Goal: Task Accomplishment & Management: Manage account settings

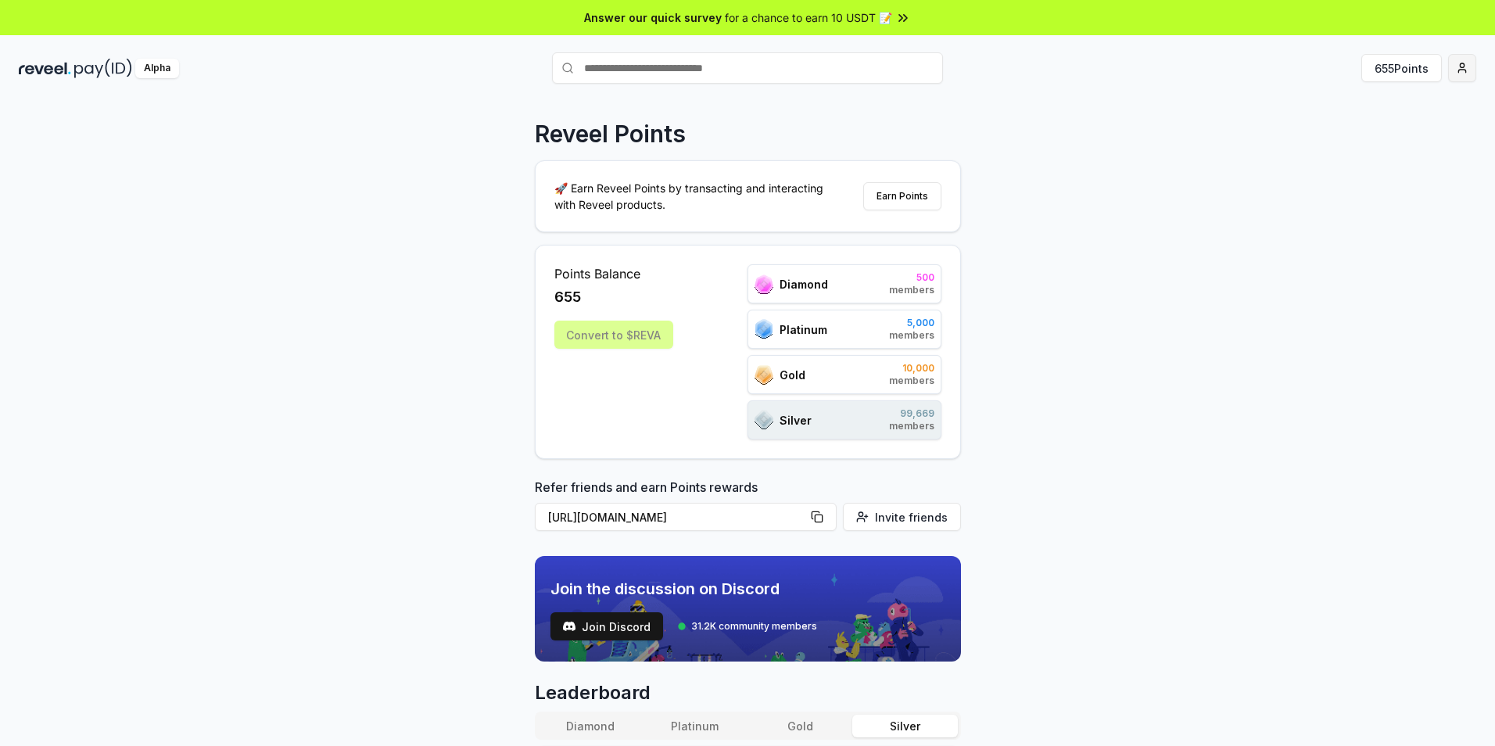
click at [1464, 72] on html "Answer our quick survey for a chance to earn 10 USDT 📝 Alpha 655 Points Reveel …" at bounding box center [747, 373] width 1495 height 746
click at [1376, 167] on div "Connect Wallet" at bounding box center [1389, 161] width 174 height 26
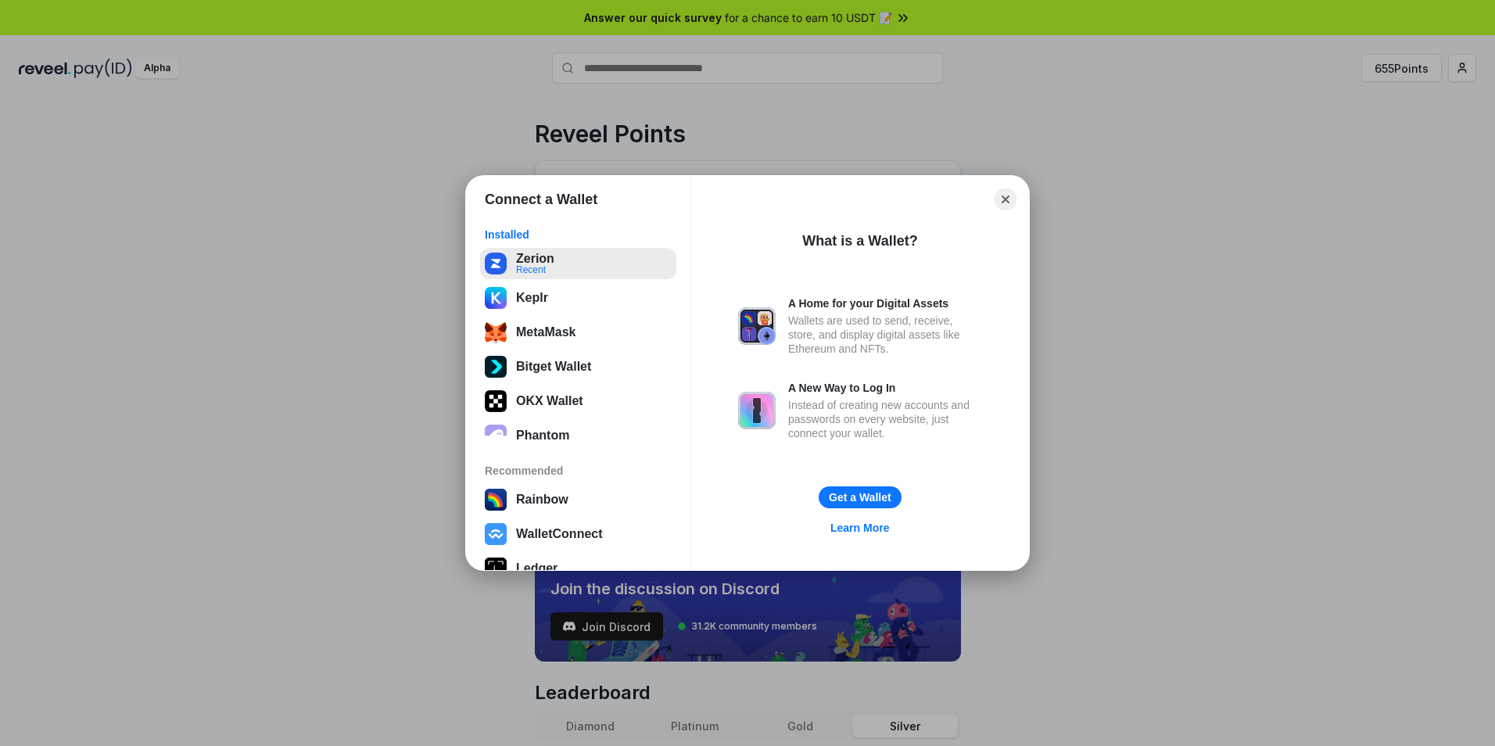
click at [550, 267] on button "Zerion Recent" at bounding box center [578, 263] width 196 height 31
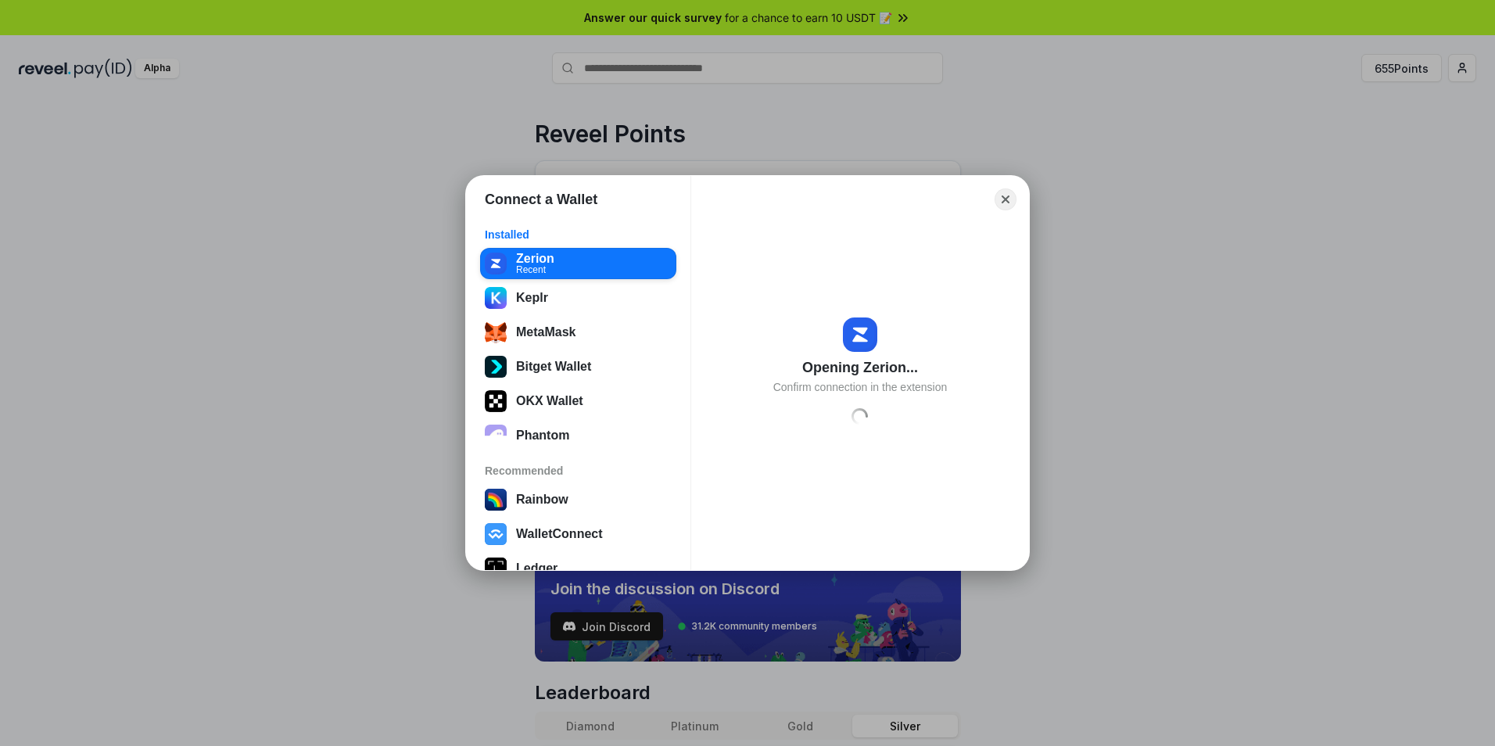
click at [1010, 198] on button "Close" at bounding box center [1005, 199] width 22 height 22
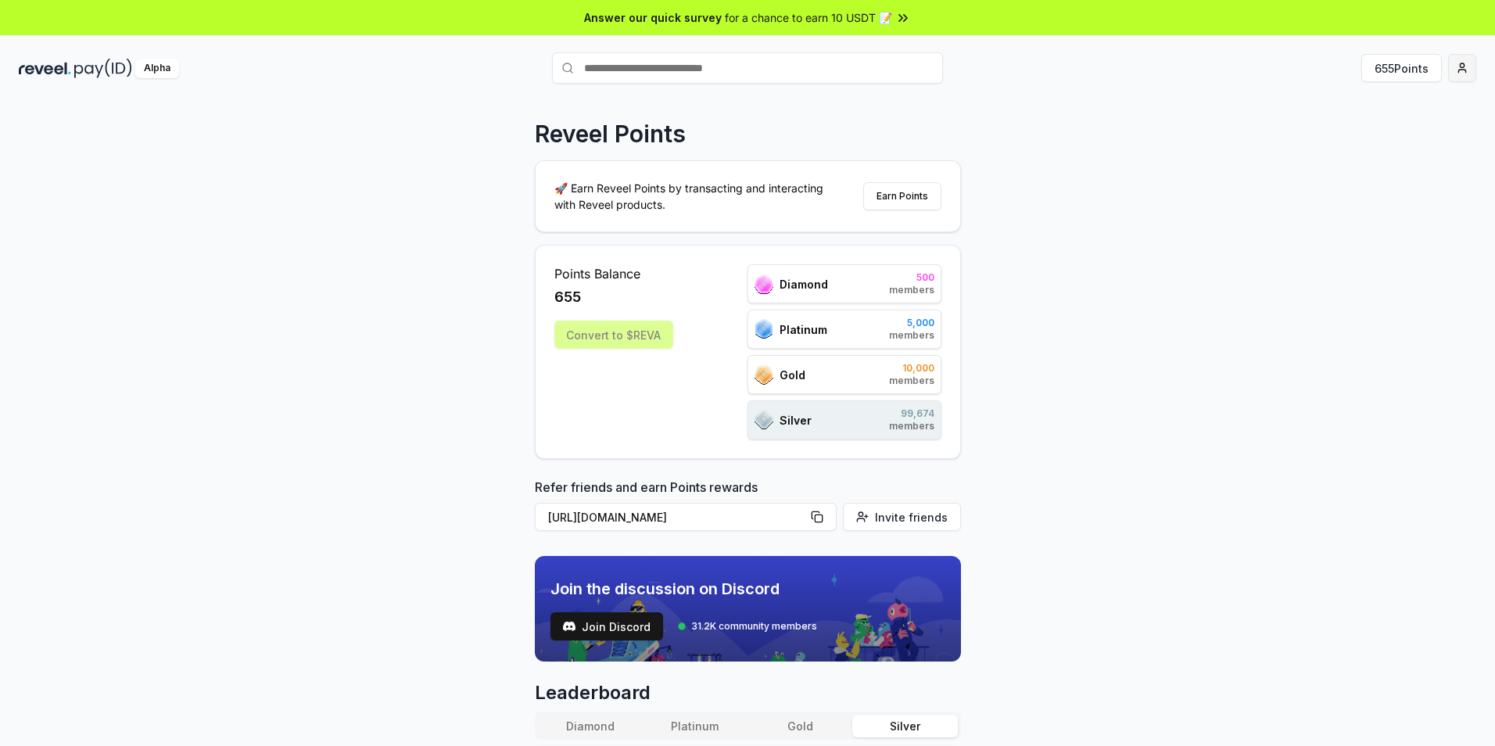
click at [1473, 69] on html "Answer our quick survey for a chance to earn 10 USDT 📝 Alpha 655 Points Reveel …" at bounding box center [747, 373] width 1495 height 746
click at [1363, 167] on div "Connect Wallet" at bounding box center [1389, 161] width 174 height 26
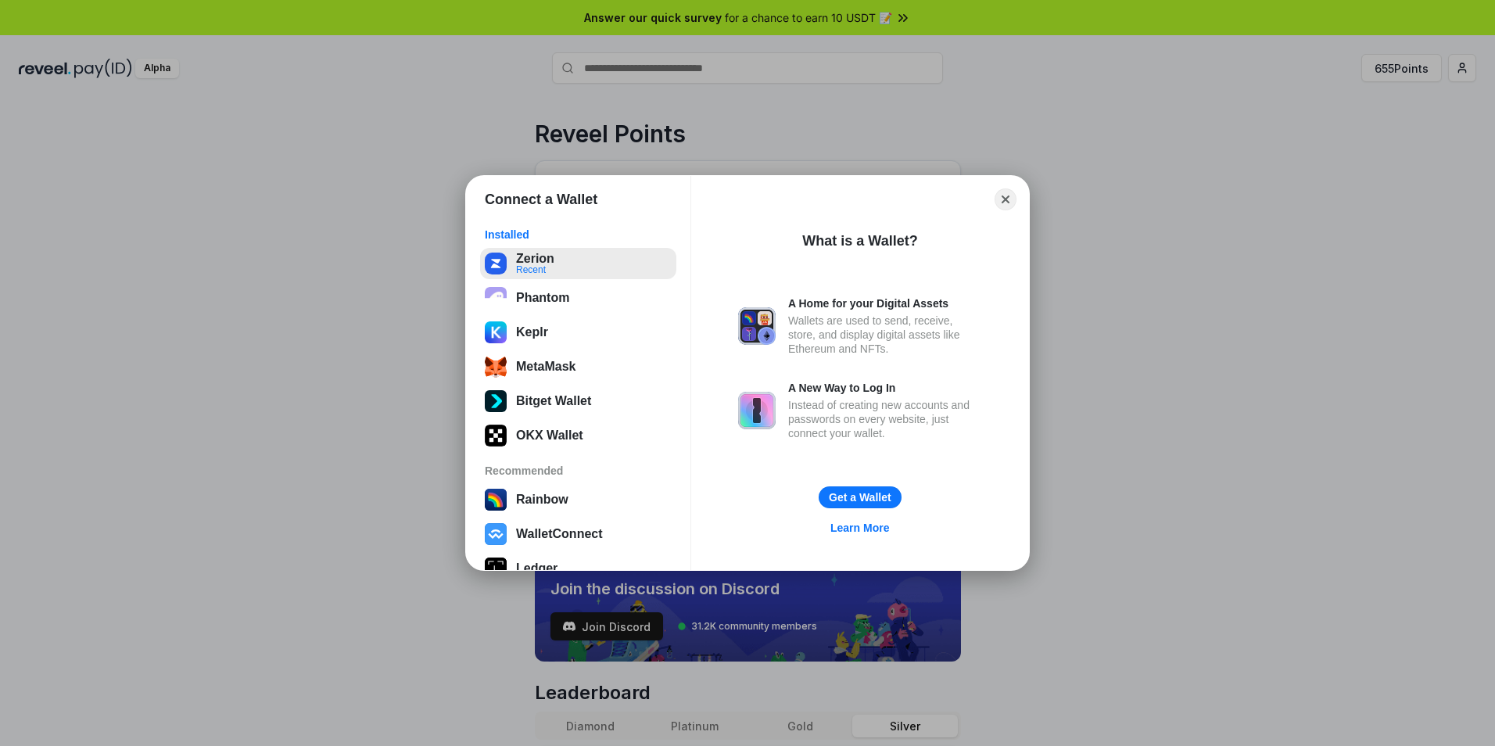
click at [564, 260] on button "Zerion Recent" at bounding box center [578, 263] width 196 height 31
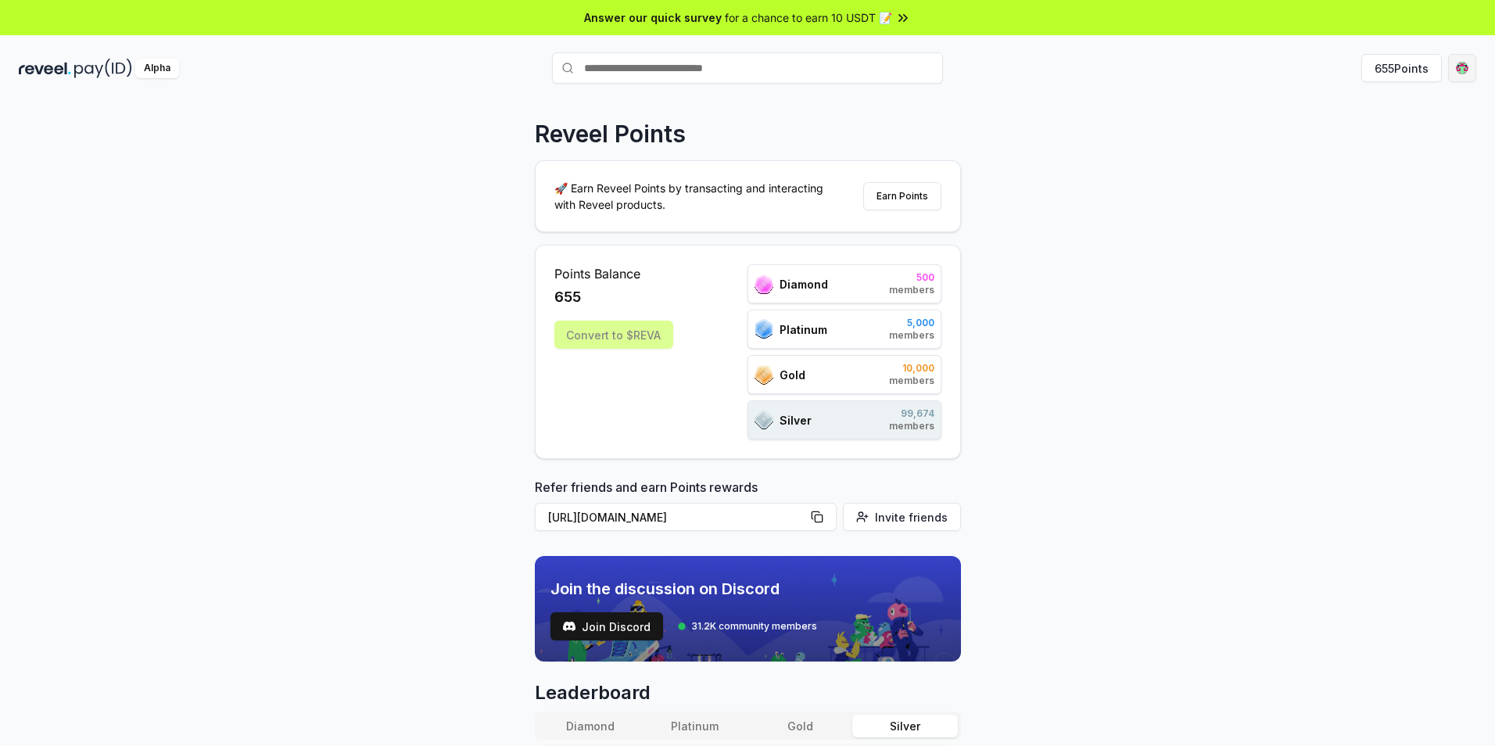
click at [1467, 74] on html "Answer our quick survey for a chance to earn 10 USDT 📝 Alpha 655 Points Reveel …" at bounding box center [747, 373] width 1495 height 746
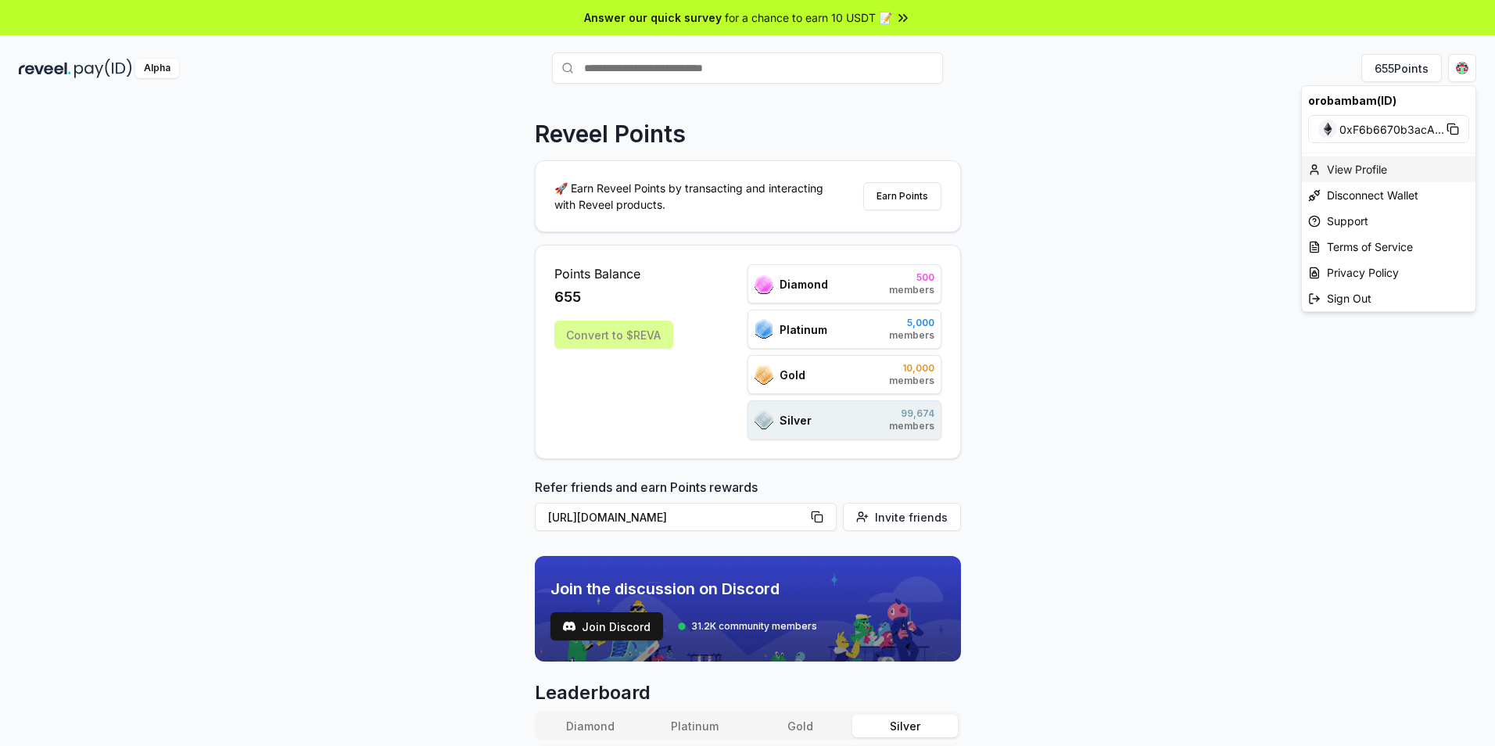
click at [1362, 174] on div "View Profile" at bounding box center [1389, 169] width 174 height 26
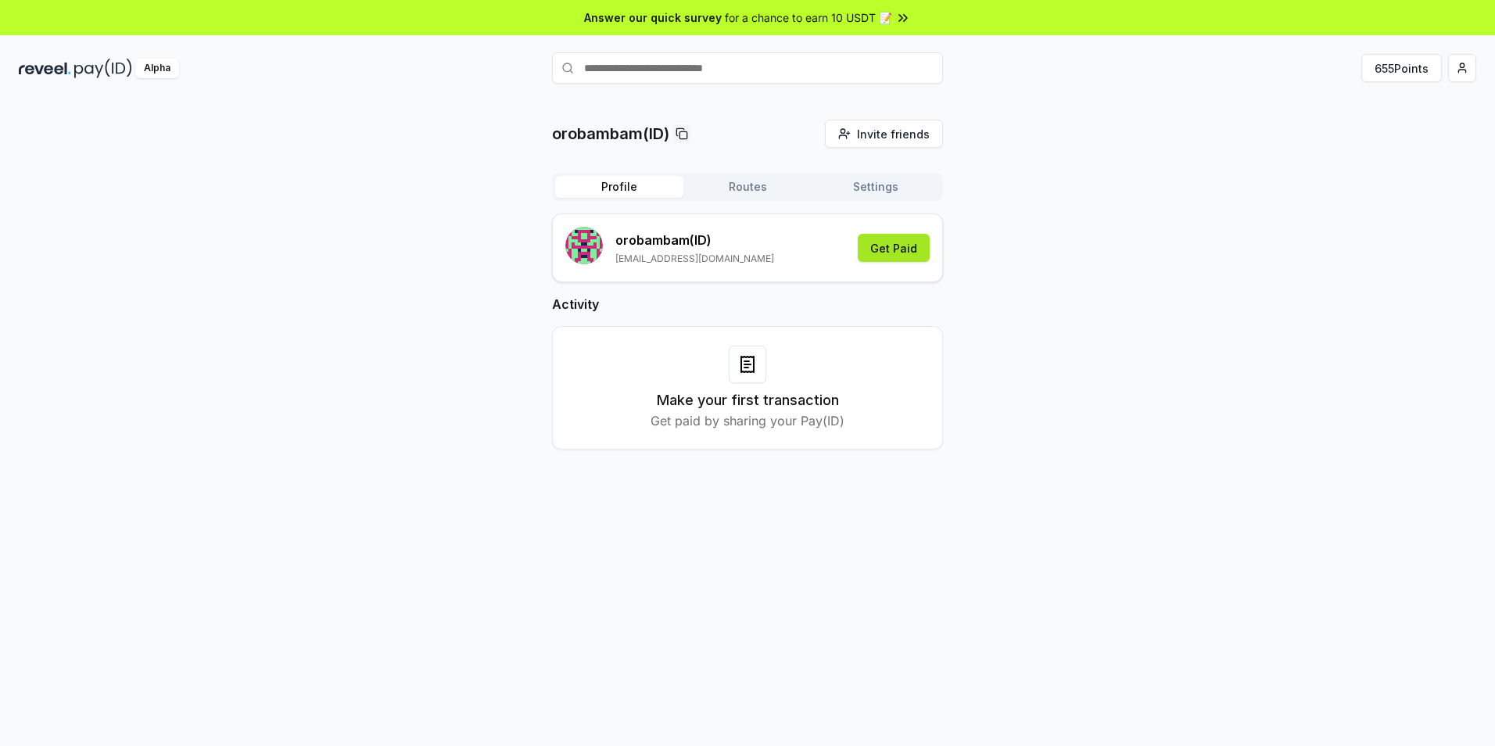
click at [891, 248] on button "Get Paid" at bounding box center [894, 248] width 72 height 28
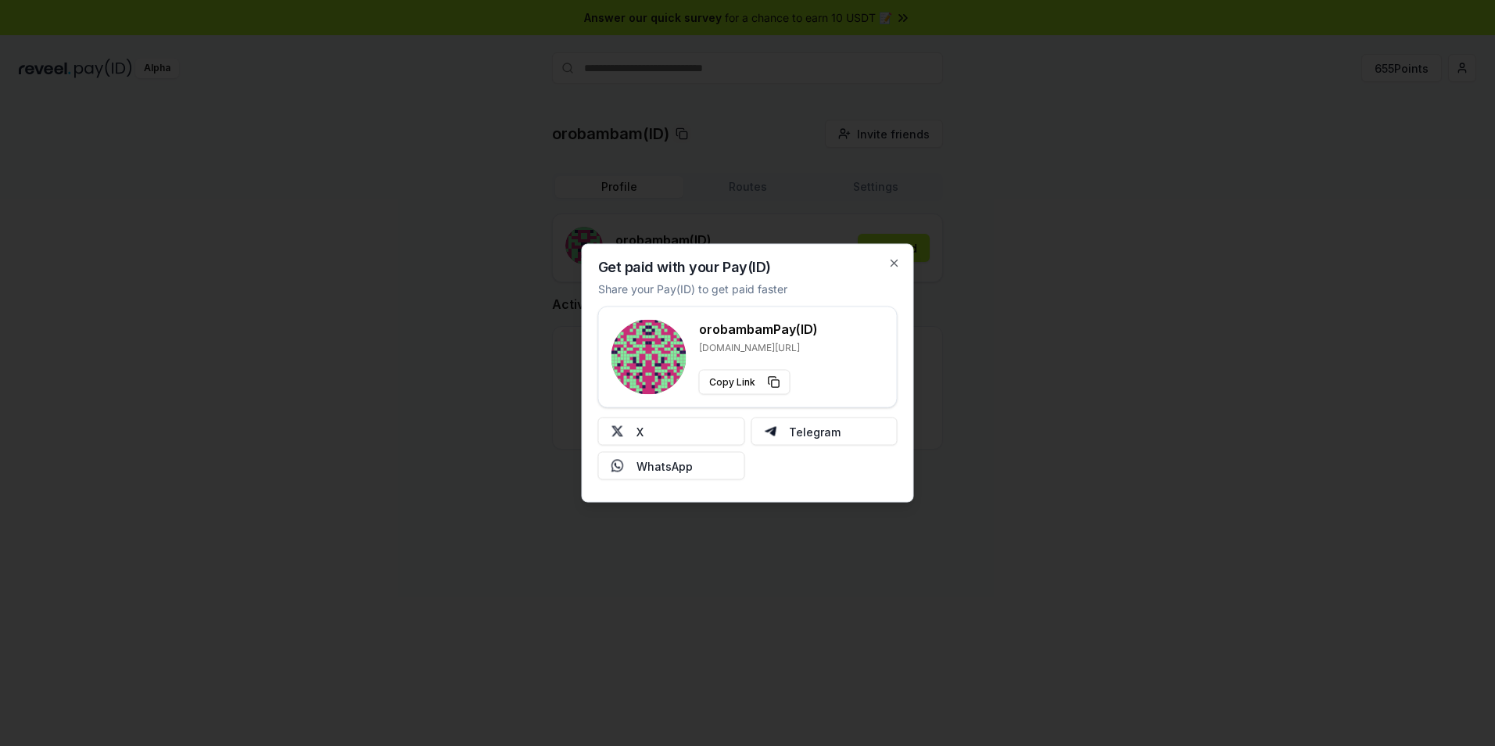
click at [886, 263] on div "Get paid with your Pay(ID) Share your Pay(ID) to get paid faster orobambam Pay(…" at bounding box center [748, 373] width 332 height 259
click at [892, 263] on icon "button" at bounding box center [894, 263] width 13 height 13
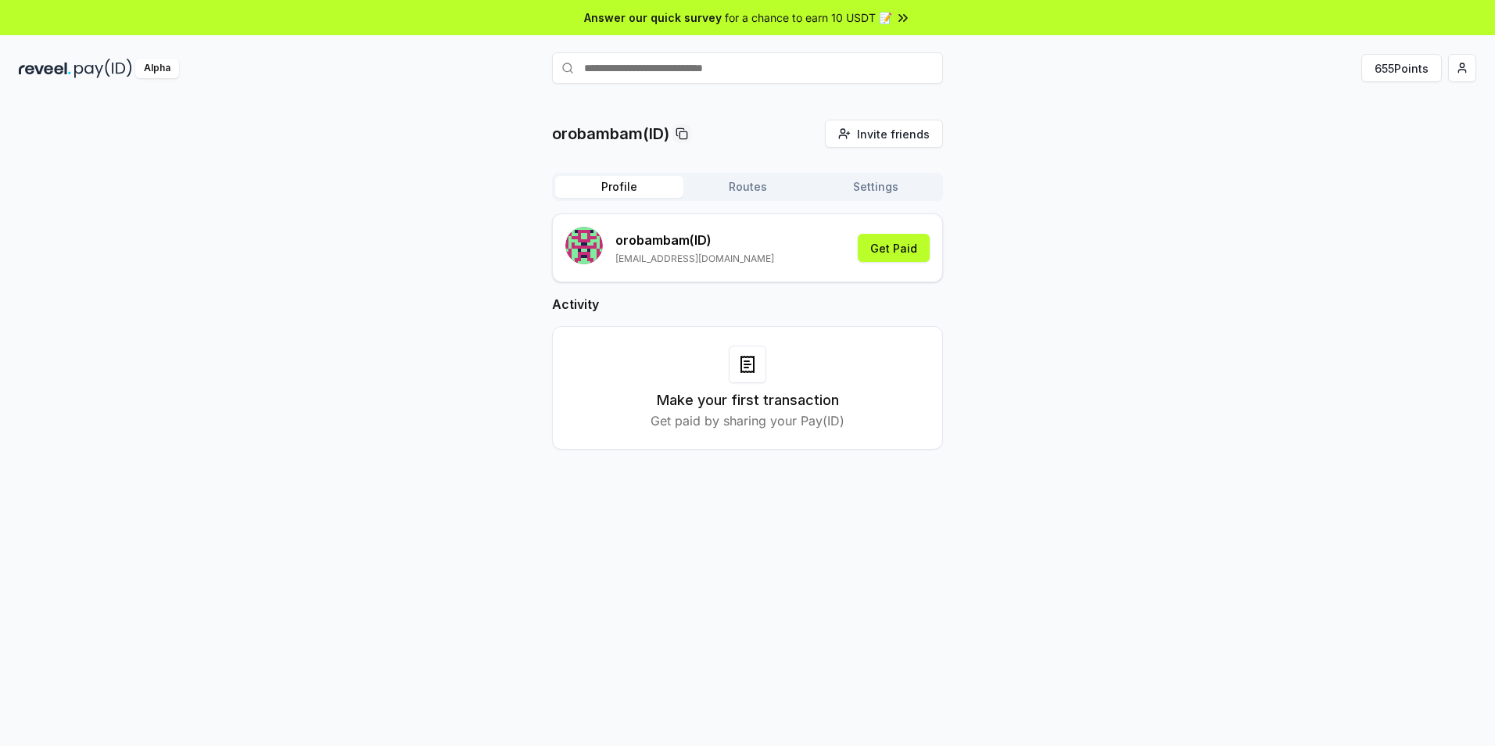
click at [742, 192] on button "Routes" at bounding box center [747, 187] width 128 height 22
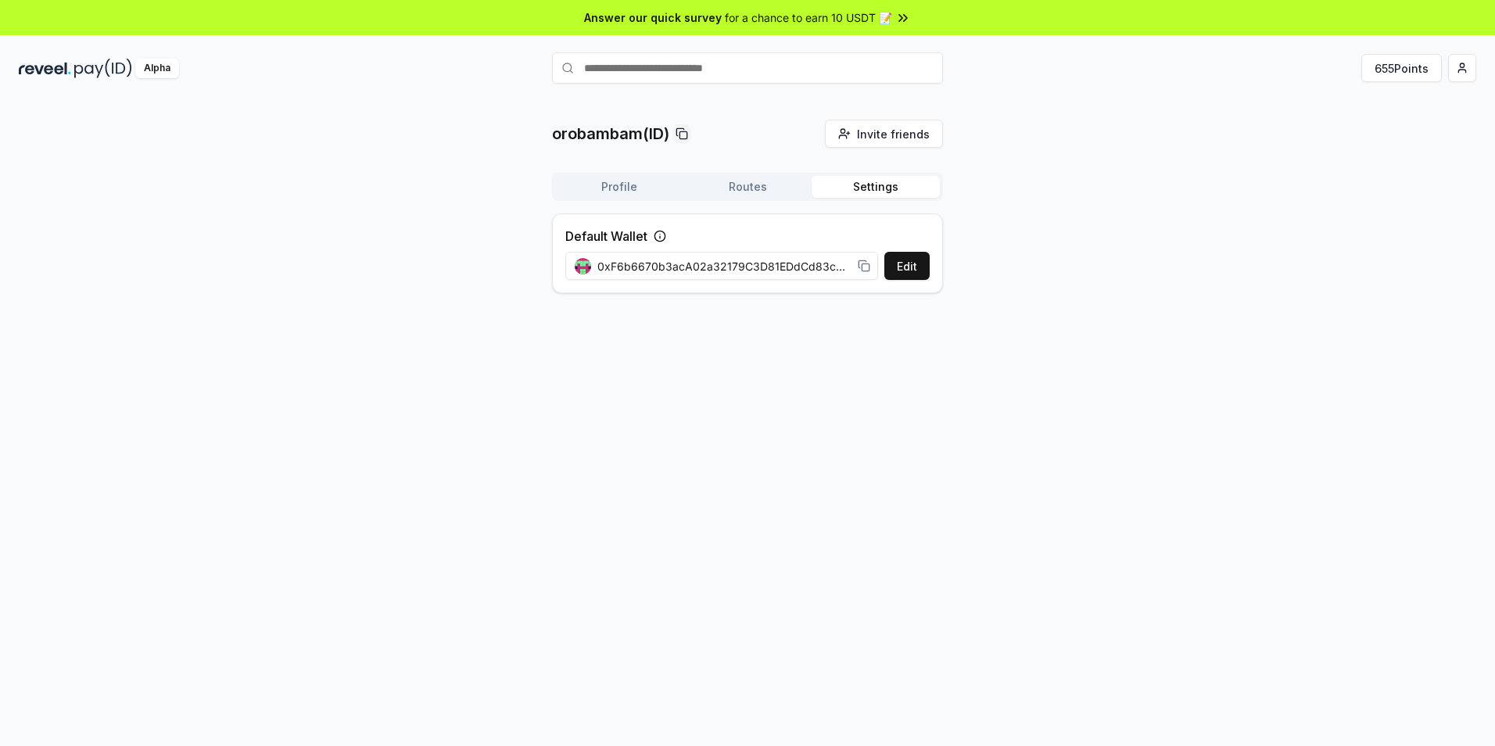
click at [875, 189] on button "Settings" at bounding box center [875, 187] width 128 height 22
click at [871, 191] on button "Settings" at bounding box center [875, 187] width 128 height 22
click at [726, 188] on button "Routes" at bounding box center [747, 187] width 128 height 22
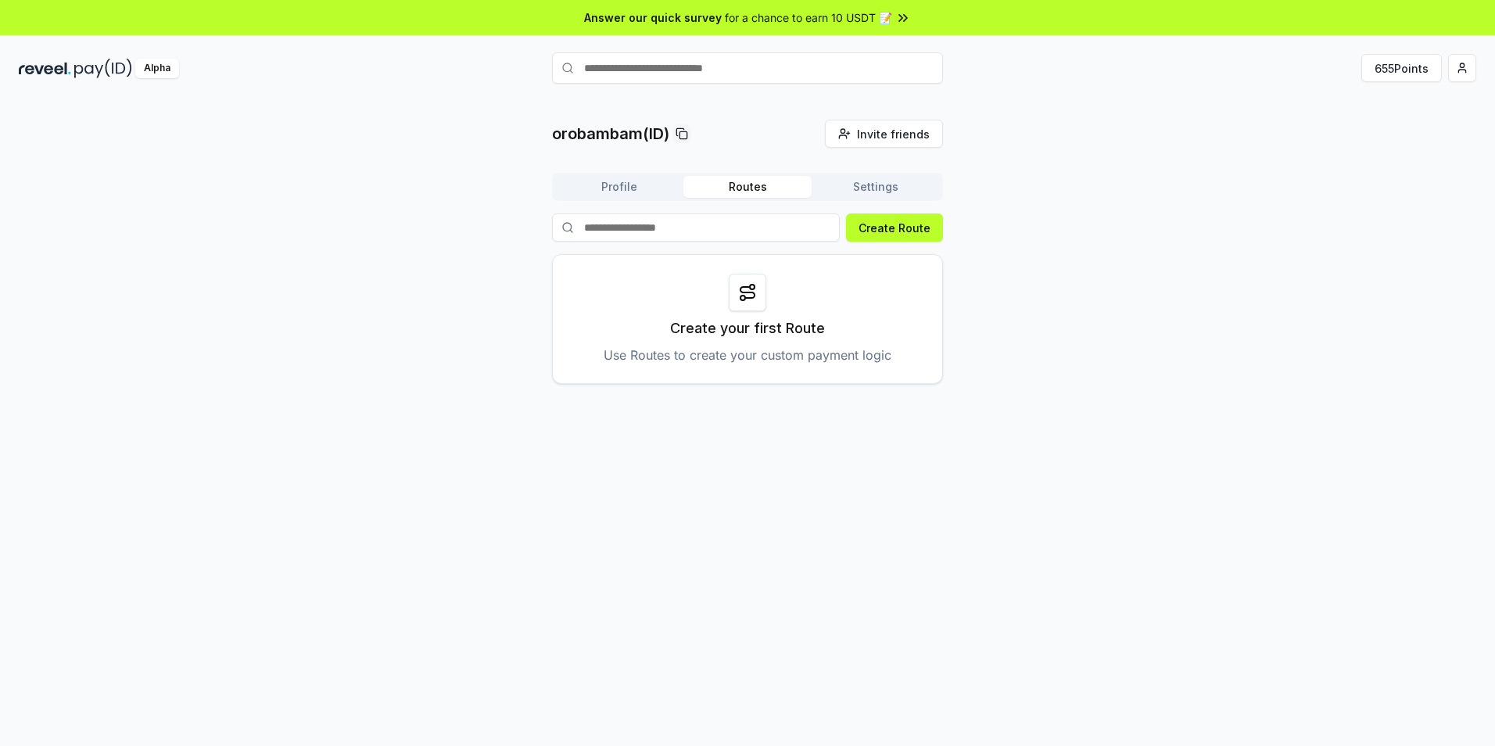
click at [870, 192] on button "Settings" at bounding box center [875, 187] width 128 height 22
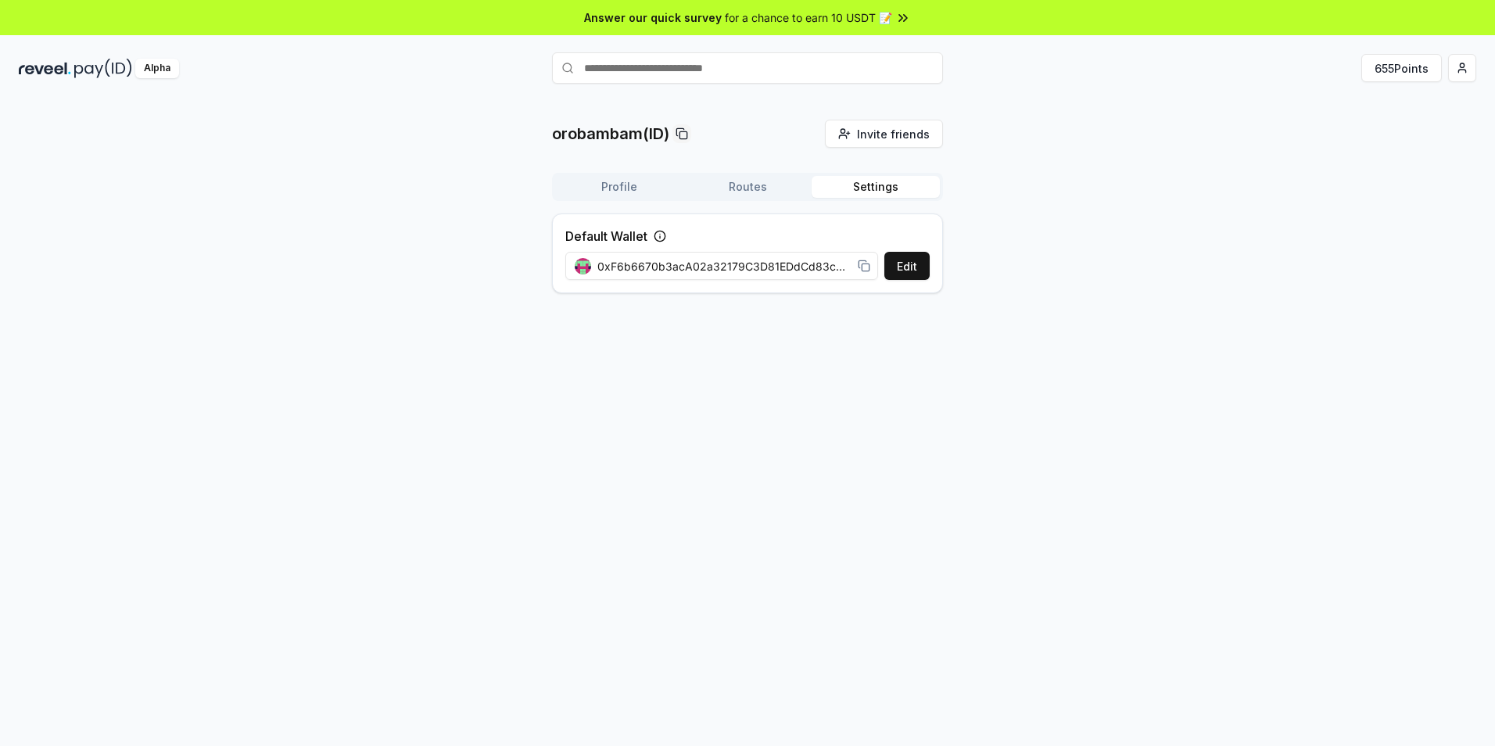
click at [863, 268] on icon at bounding box center [864, 266] width 13 height 13
click at [867, 188] on button "Settings" at bounding box center [875, 187] width 128 height 22
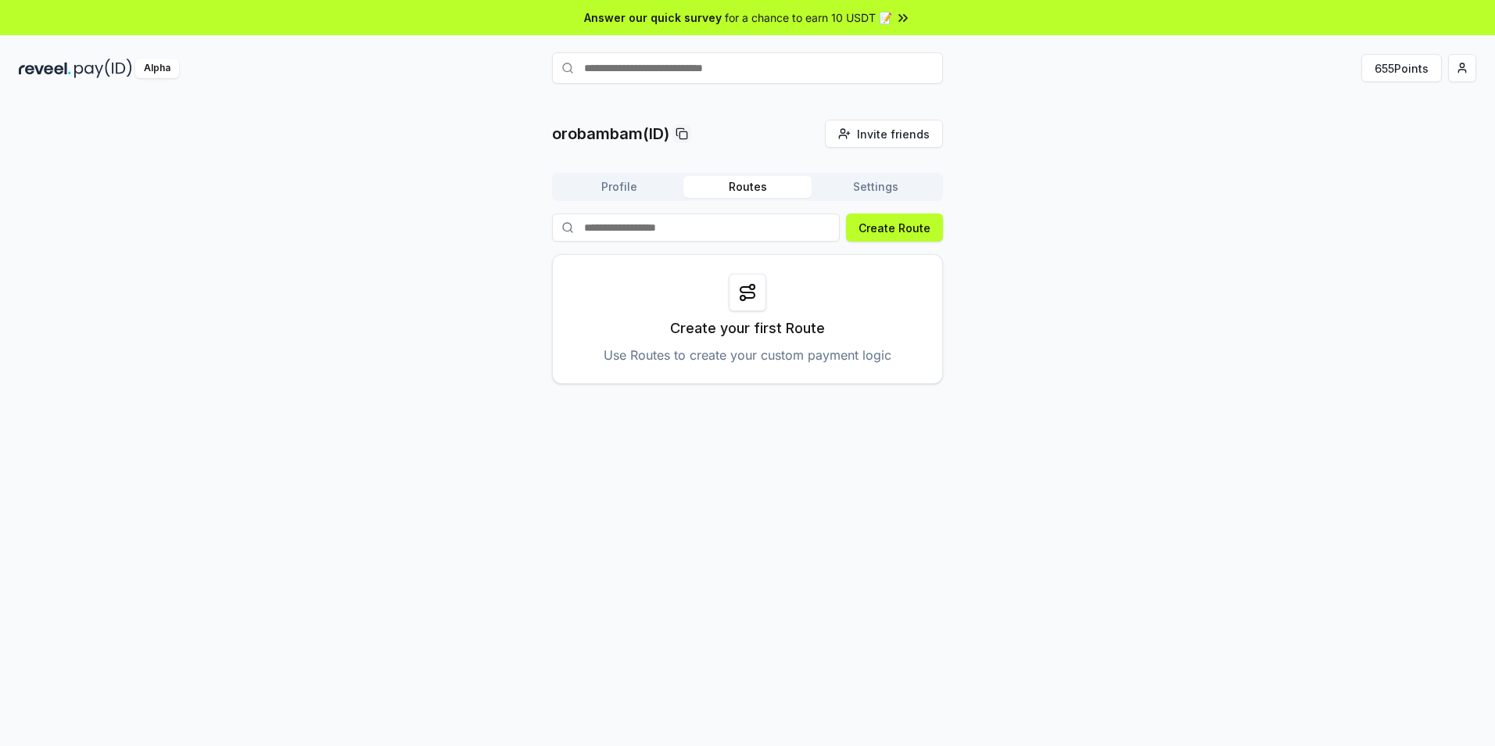
click at [752, 196] on button "Routes" at bounding box center [747, 187] width 128 height 22
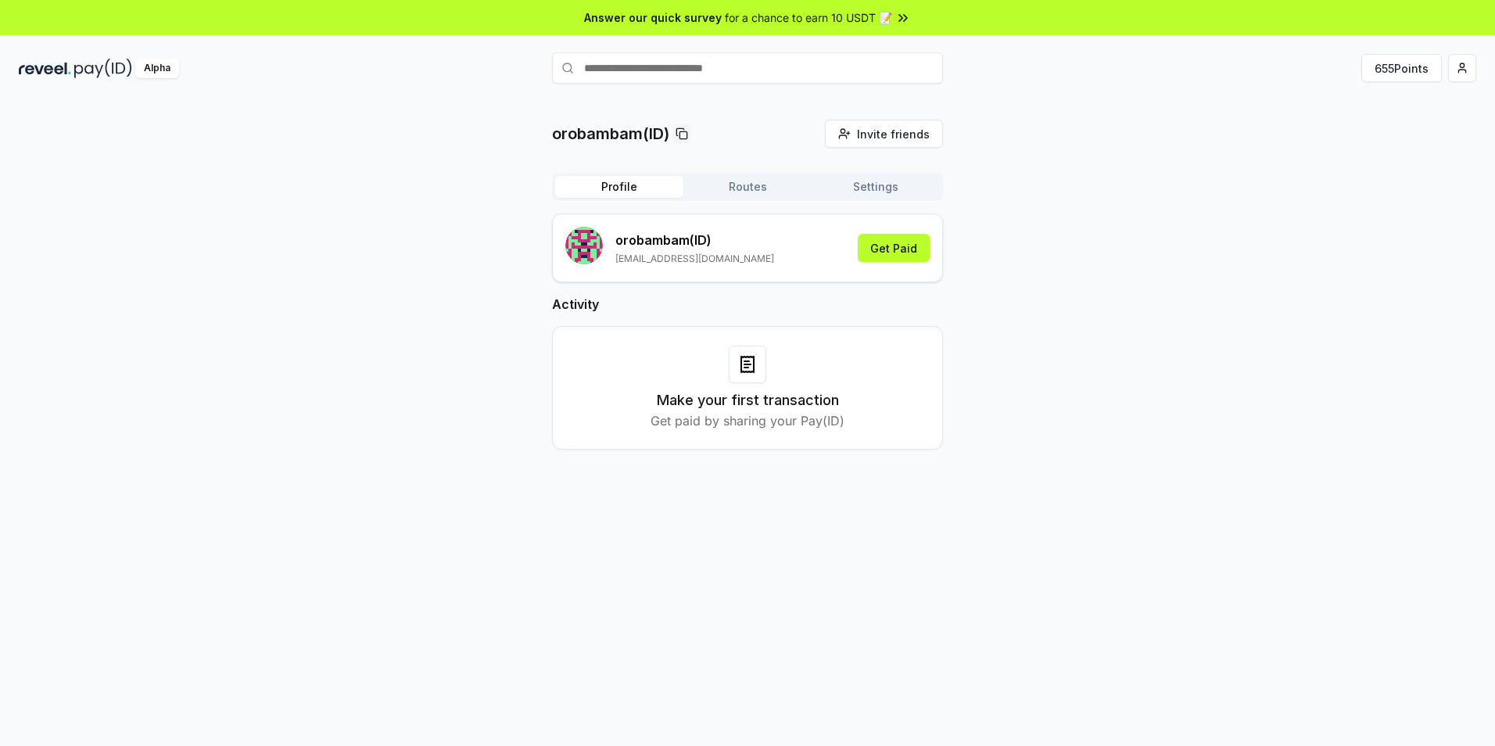
click at [617, 181] on button "Profile" at bounding box center [619, 187] width 128 height 22
click at [1456, 72] on html "Answer our quick survey for a chance to earn 10 USDT 📝 Alpha 655 Points orobamb…" at bounding box center [747, 373] width 1495 height 746
click at [152, 73] on html "Answer our quick survey for a chance to earn 10 USDT 📝 Alpha 655 Points orobamb…" at bounding box center [747, 373] width 1495 height 746
